Goal: Task Accomplishment & Management: Complete application form

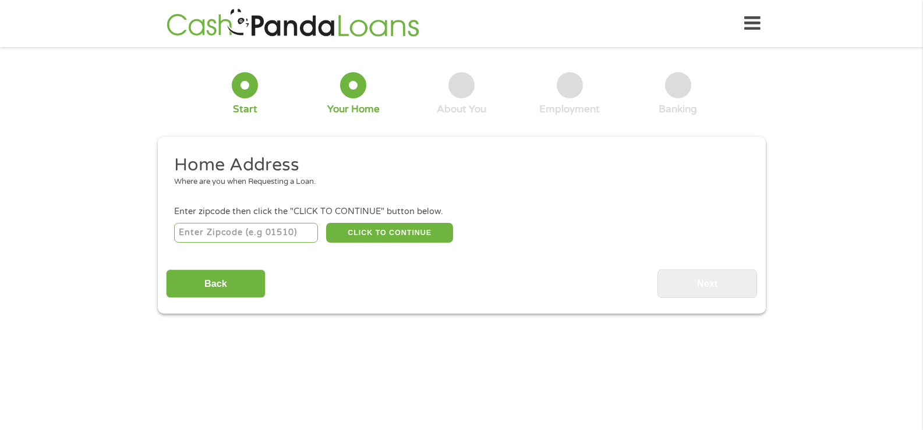
drag, startPoint x: 391, startPoint y: 236, endPoint x: 361, endPoint y: 224, distance: 32.3
drag, startPoint x: 361, startPoint y: 224, endPoint x: 328, endPoint y: 181, distance: 53.9
click at [328, 181] on div "Where are you when Requesting a Loan." at bounding box center [457, 182] width 566 height 12
drag, startPoint x: 186, startPoint y: 222, endPoint x: 183, endPoint y: 228, distance: 6.3
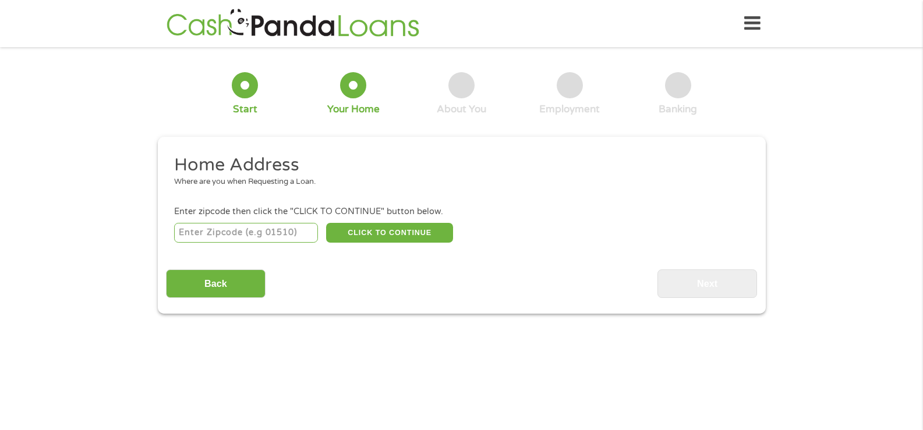
click at [183, 228] on input "number" at bounding box center [246, 233] width 144 height 20
type input "01854"
drag, startPoint x: 249, startPoint y: 260, endPoint x: 189, endPoint y: 282, distance: 63.9
click at [189, 282] on input "Back" at bounding box center [216, 283] width 100 height 29
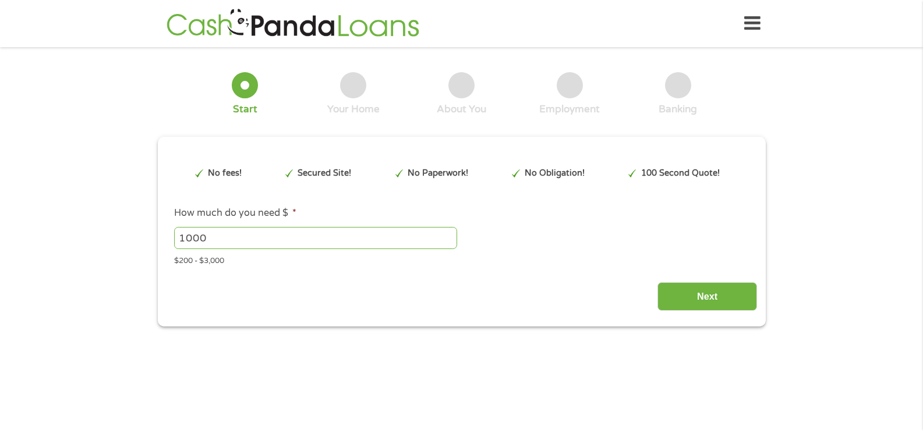
click at [220, 239] on input "1000" at bounding box center [315, 238] width 283 height 22
type input "1"
type input "500"
click at [683, 292] on input "Next" at bounding box center [707, 296] width 100 height 29
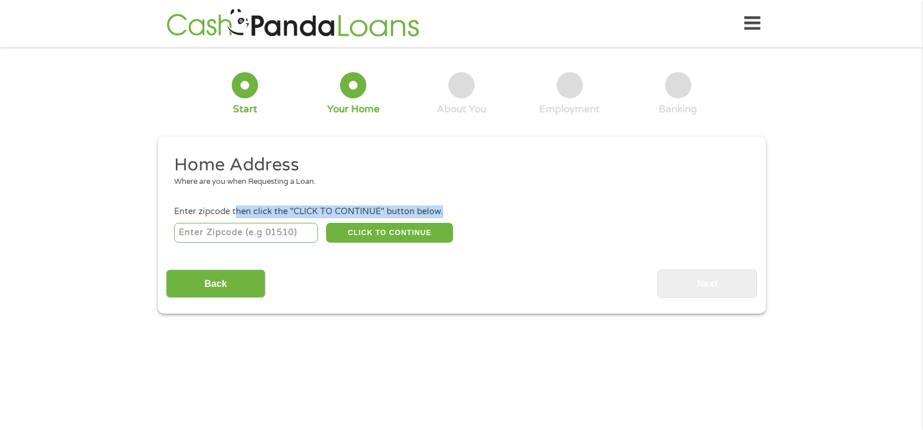
drag, startPoint x: 237, startPoint y: 212, endPoint x: 208, endPoint y: 226, distance: 33.1
click at [208, 226] on li "Enter zipcode then click the "CLICK TO CONTINUE" button below. CLICK TO CONTINU…" at bounding box center [461, 224] width 591 height 39
click at [207, 226] on input "number" at bounding box center [246, 233] width 144 height 20
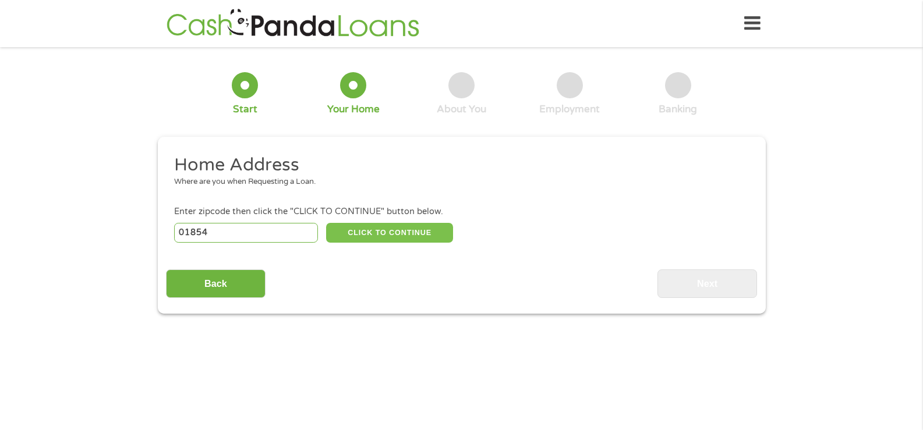
type input "01854"
click at [382, 224] on button "CLICK TO CONTINUE" at bounding box center [389, 233] width 127 height 20
type input "01854"
type input "[PERSON_NAME]"
select select "[US_STATE]"
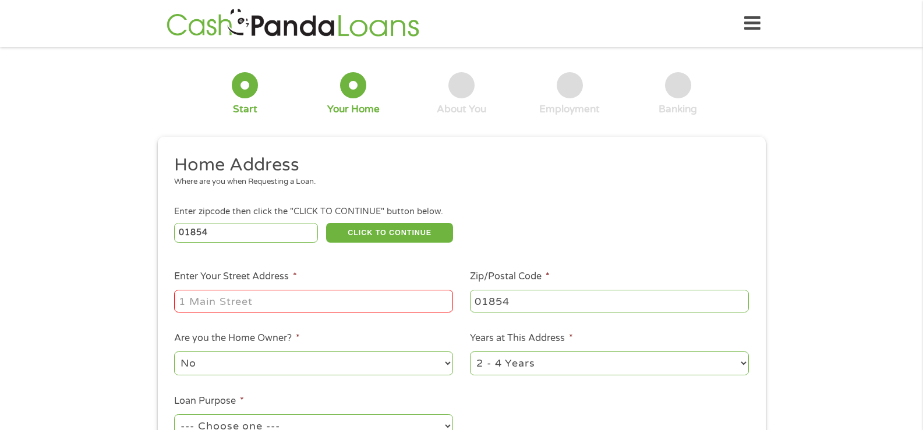
click at [180, 298] on input "Enter Your Street Address *" at bounding box center [313, 301] width 279 height 22
type input "[STREET_ADDRESS]"
click at [742, 361] on select "1 Year or less 1 - 2 Years 2 - 4 Years Over 4 Years" at bounding box center [609, 364] width 279 height 24
select select "60months"
click at [470, 352] on select "1 Year or less 1 - 2 Years 2 - 4 Years Over 4 Years" at bounding box center [609, 364] width 279 height 24
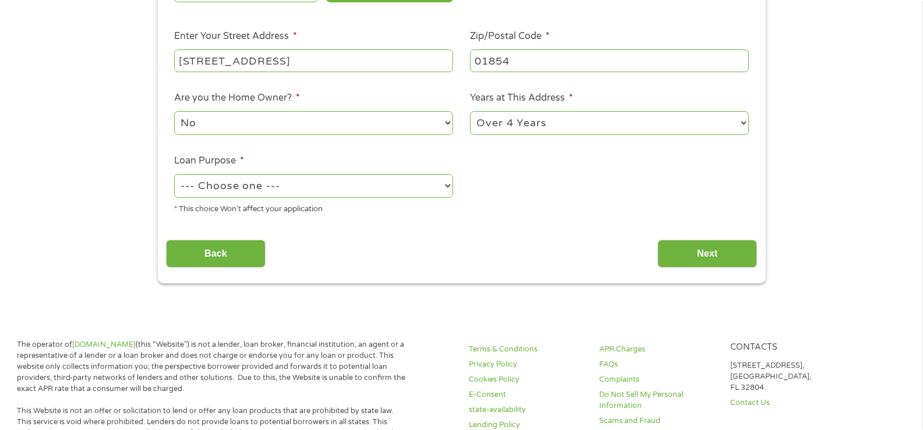
scroll to position [256, 0]
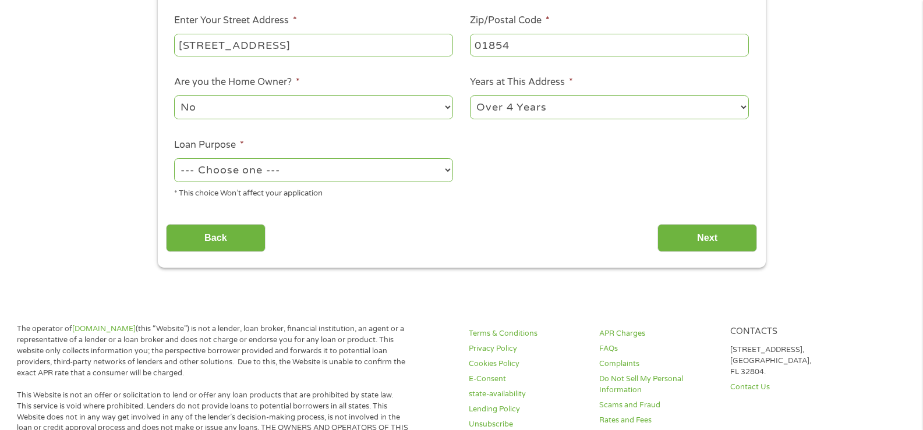
click at [449, 165] on select "--- Choose one --- Pay Bills Debt Consolidation Home Improvement Major Purchase…" at bounding box center [313, 170] width 279 height 24
select select "other"
click at [174, 158] on select "--- Choose one --- Pay Bills Debt Consolidation Home Improvement Major Purchase…" at bounding box center [313, 170] width 279 height 24
click at [714, 227] on input "Next" at bounding box center [707, 238] width 100 height 29
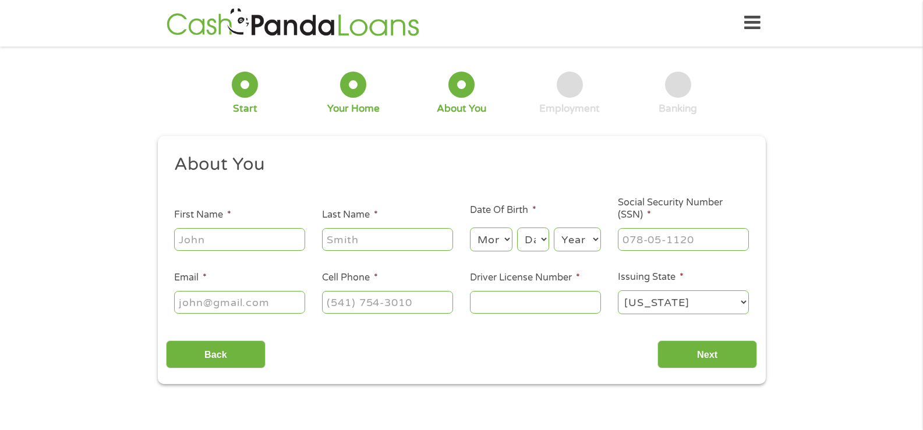
scroll to position [0, 0]
click at [218, 232] on input "First Name *" at bounding box center [239, 240] width 131 height 22
type input "JULI"
type input "[PERSON_NAME]"
select select "3"
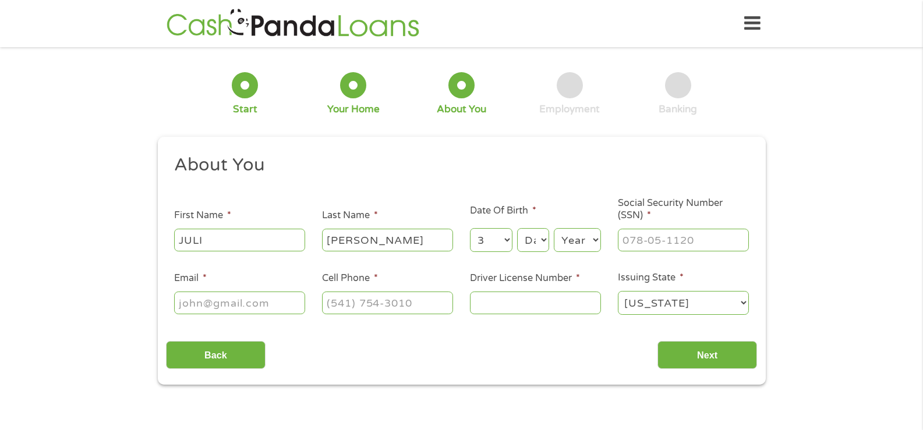
select select "7"
select select "1953"
type input "033-42-2834"
click at [182, 296] on input "Email *" at bounding box center [239, 303] width 131 height 22
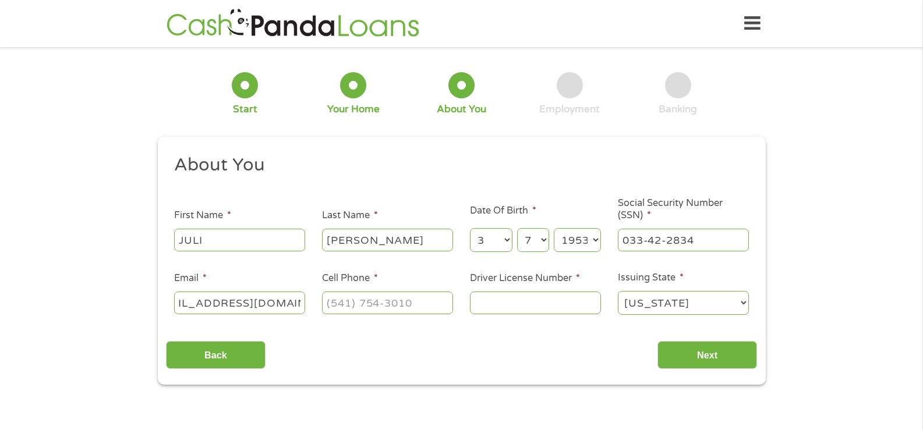
type input "[EMAIL_ADDRESS][DOMAIN_NAME]"
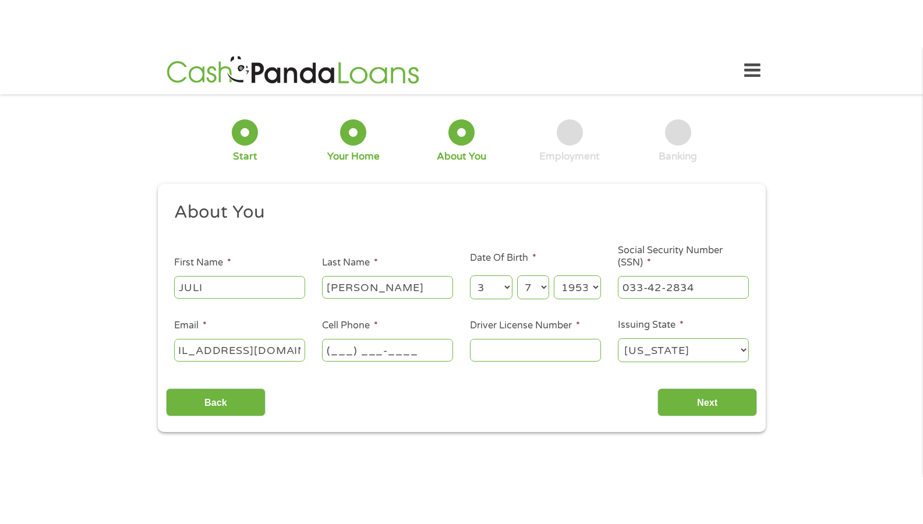
scroll to position [0, 0]
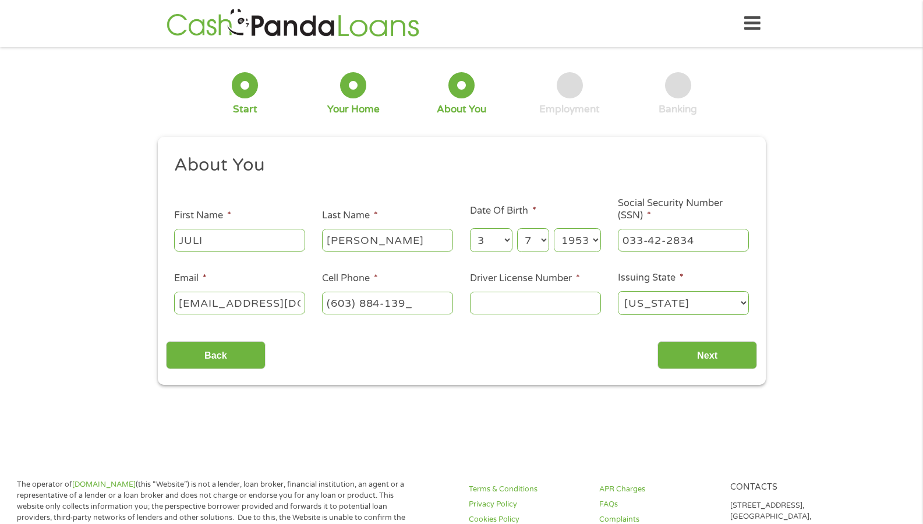
type input "[PHONE_NUMBER]"
type input "2"
type input "S29961018"
click at [687, 355] on input "Next" at bounding box center [707, 355] width 100 height 29
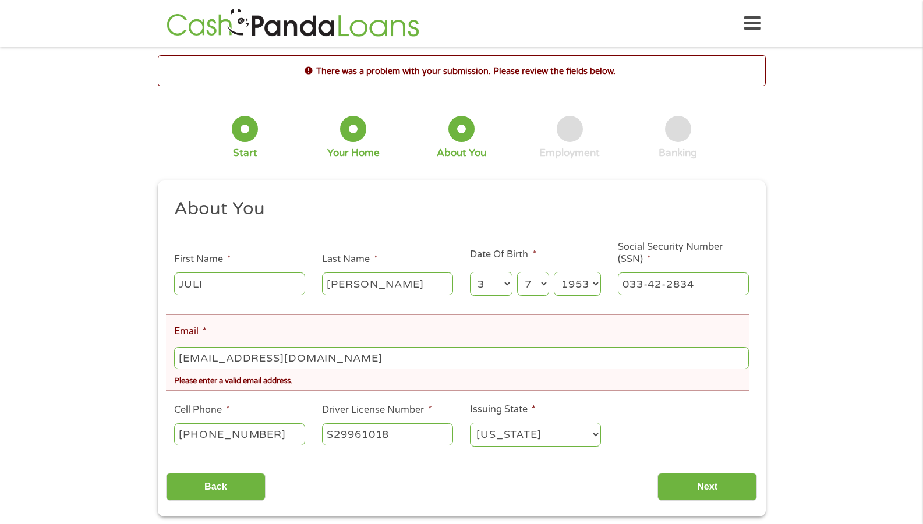
scroll to position [5, 5]
click at [204, 358] on input "[EMAIL_ADDRESS][DOMAIN_NAME]" at bounding box center [461, 358] width 574 height 22
type input "[EMAIL_ADDRESS][DOMAIN_NAME]"
click at [700, 478] on input "Next" at bounding box center [707, 487] width 100 height 29
click at [690, 484] on input "Next" at bounding box center [707, 487] width 100 height 29
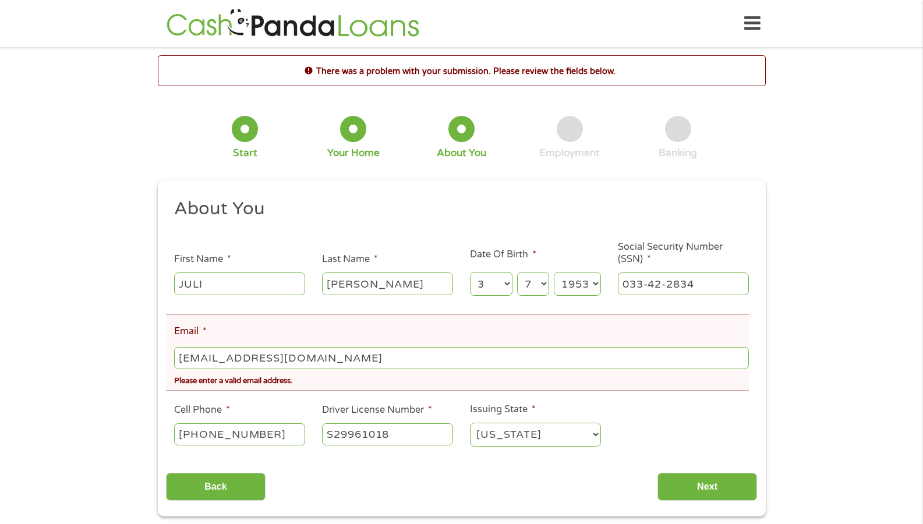
click at [212, 359] on input "[EMAIL_ADDRESS][DOMAIN_NAME]" at bounding box center [461, 358] width 574 height 22
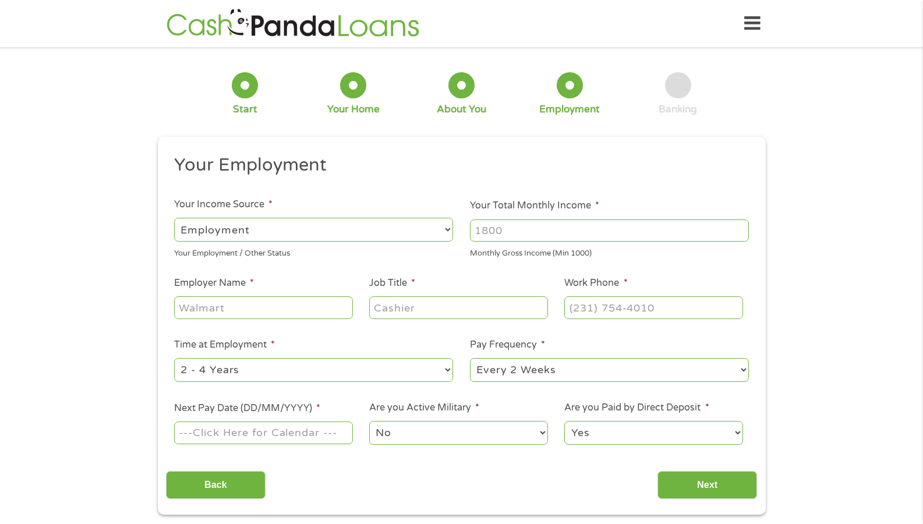
click at [441, 232] on select "--- Choose one --- Employment [DEMOGRAPHIC_DATA] Benefits" at bounding box center [313, 230] width 279 height 24
select select "benefits"
click at [174, 218] on select "--- Choose one --- Employment [DEMOGRAPHIC_DATA] Benefits" at bounding box center [313, 230] width 279 height 24
type input "Other"
type input "[PHONE_NUMBER]"
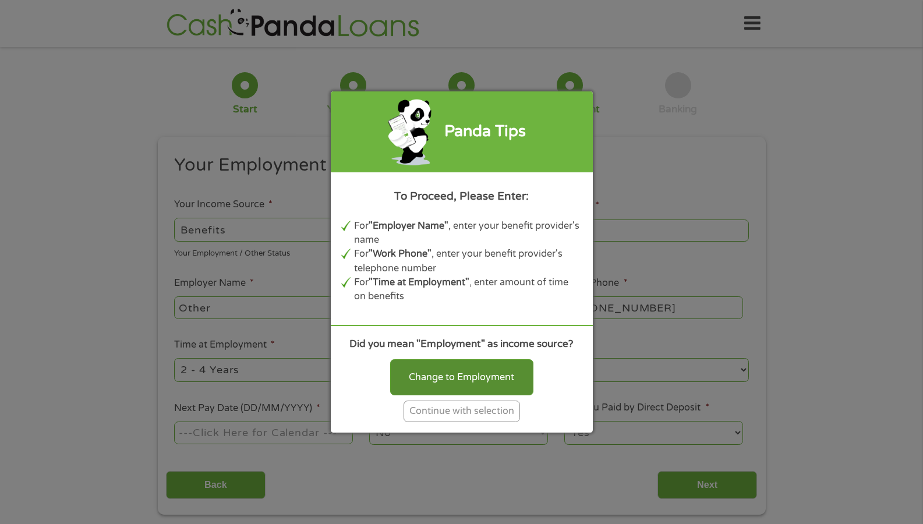
click at [398, 377] on div "Change to Employment" at bounding box center [461, 377] width 143 height 36
select select "fullTime"
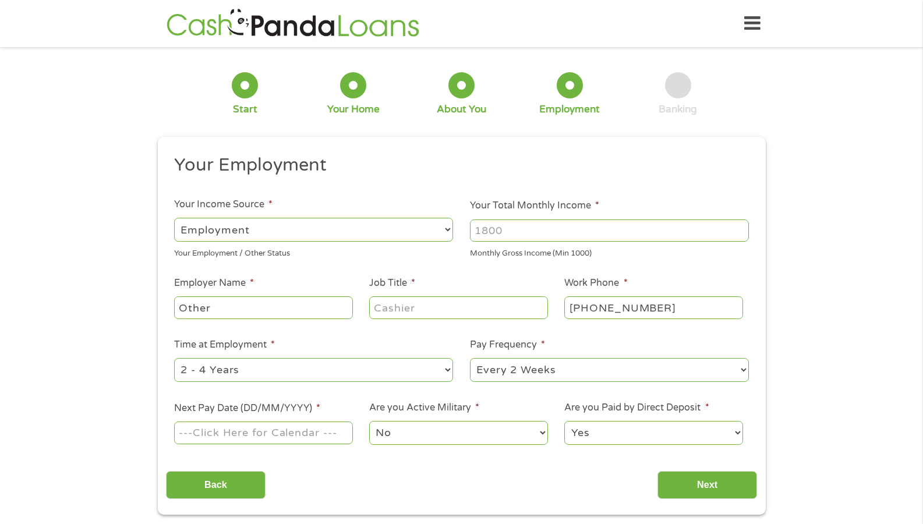
click at [215, 306] on input "Other" at bounding box center [263, 307] width 178 height 22
type input "O"
type input "SOCIAL SECURITY"
type input "none"
click at [444, 365] on select "--- Choose one --- 1 Year or less 1 - 2 Years 2 - 4 Years Over 4 Years" at bounding box center [313, 370] width 279 height 24
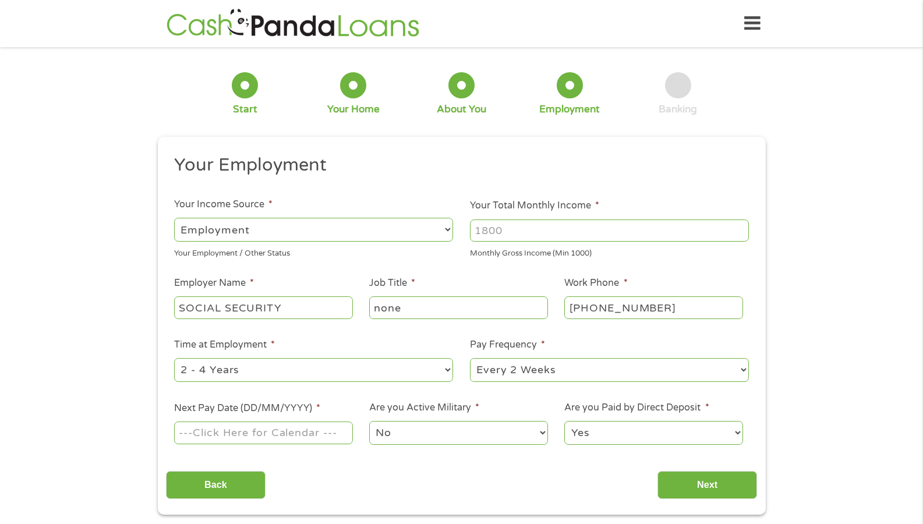
select select "60months"
click at [174, 358] on select "--- Choose one --- 1 Year or less 1 - 2 Years 2 - 4 Years Over 4 Years" at bounding box center [313, 370] width 279 height 24
drag, startPoint x: 236, startPoint y: 381, endPoint x: 433, endPoint y: 329, distance: 203.6
click at [433, 329] on ul "Your Employment Your Income Source * --- Choose one --- Employment [DEMOGRAPHIC…" at bounding box center [461, 305] width 591 height 302
click at [743, 366] on select "--- Choose one --- Every 2 Weeks Every Week Monthly Semi-Monthly" at bounding box center [609, 370] width 279 height 24
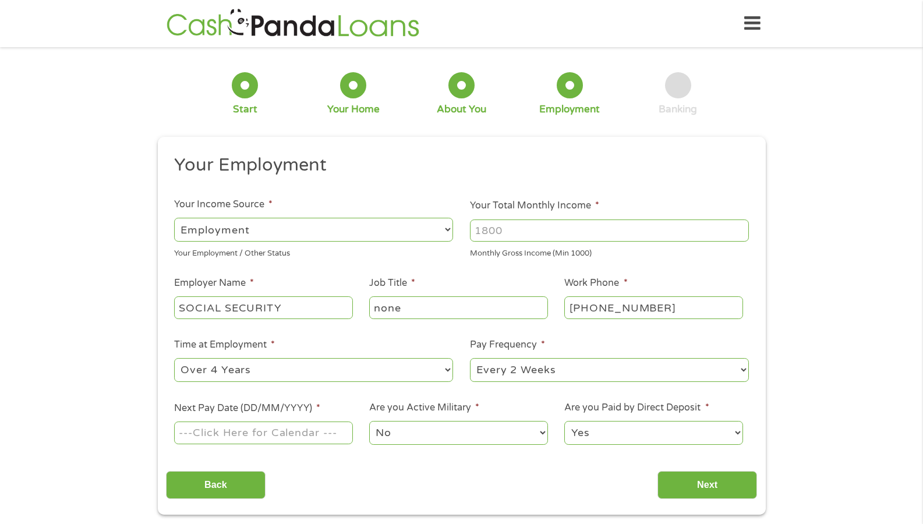
click at [743, 366] on select "--- Choose one --- Every 2 Weeks Every Week Monthly Semi-Monthly" at bounding box center [609, 370] width 279 height 24
select select "monthly"
click at [470, 358] on select "--- Choose one --- Every 2 Weeks Every Week Monthly Semi-Monthly" at bounding box center [609, 370] width 279 height 24
click at [474, 438] on select "No Yes" at bounding box center [458, 433] width 178 height 24
click at [528, 221] on input "Your Total Monthly Income *" at bounding box center [609, 230] width 279 height 22
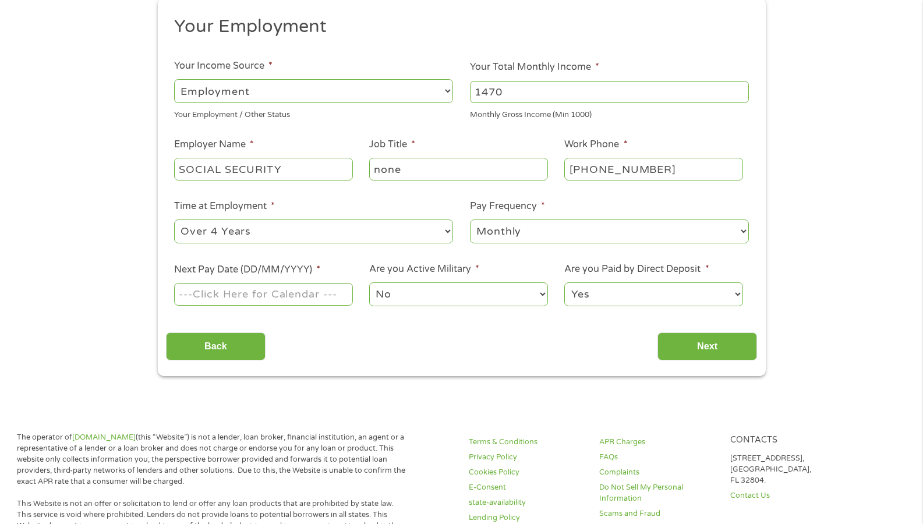
scroll to position [176, 0]
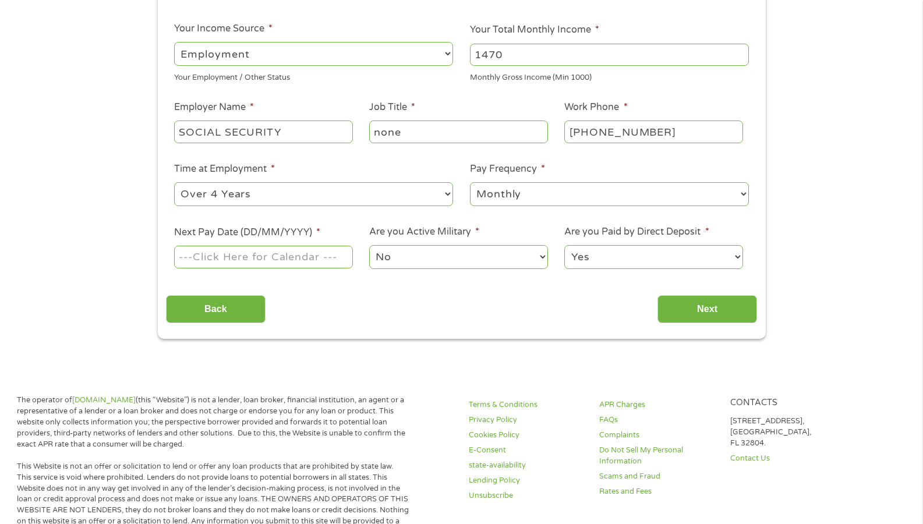
type input "1470"
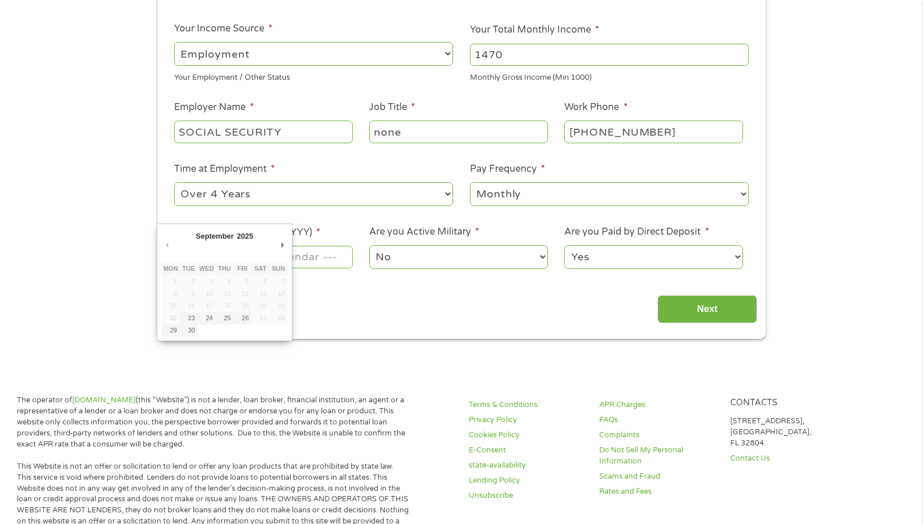
click at [275, 255] on body "Home Get Loan Offer How it works FAQs Blog Cash Loans Quick Loans Online Loans …" at bounding box center [461, 508] width 923 height 1368
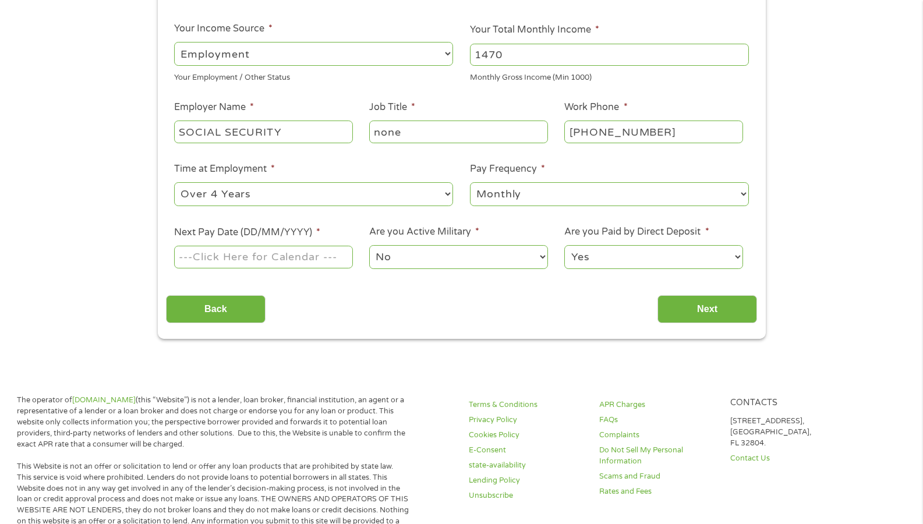
click at [275, 255] on input "Next Pay Date (DD/MM/YYYY) *" at bounding box center [263, 257] width 178 height 22
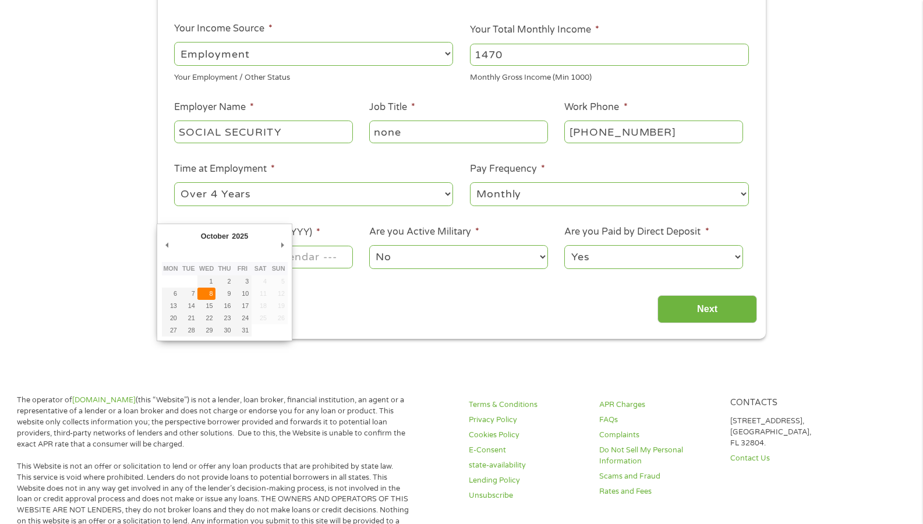
type input "[DATE]"
click at [203, 256] on body "Home Get Loan Offer How it works FAQs Blog Cash Loans Quick Loans Online Loans …" at bounding box center [461, 508] width 923 height 1368
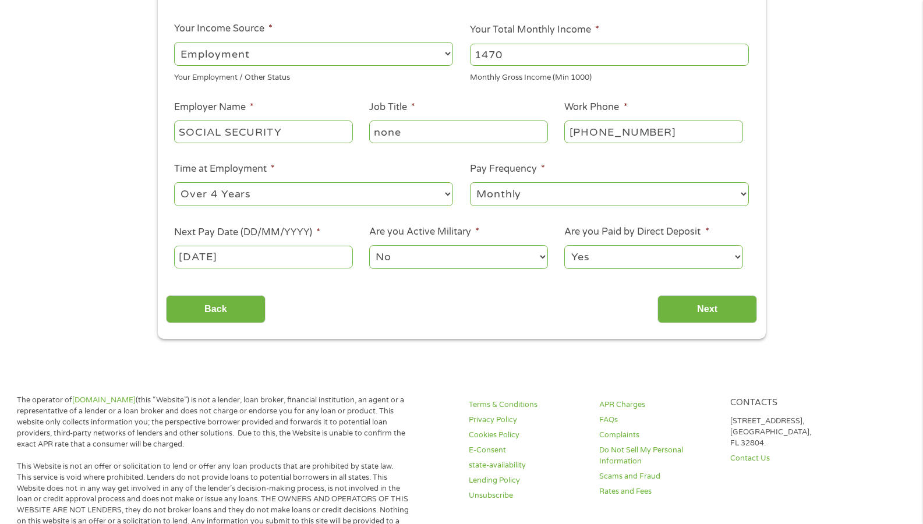
click at [201, 257] on input "[DATE]" at bounding box center [263, 257] width 178 height 22
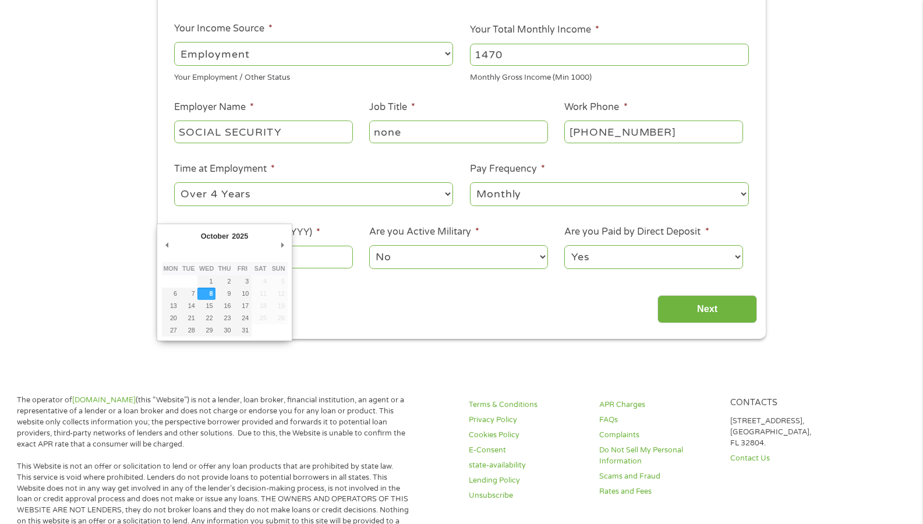
click at [185, 257] on body "Home Get Loan Offer How it works FAQs Blog Cash Loans Quick Loans Online Loans …" at bounding box center [461, 508] width 923 height 1368
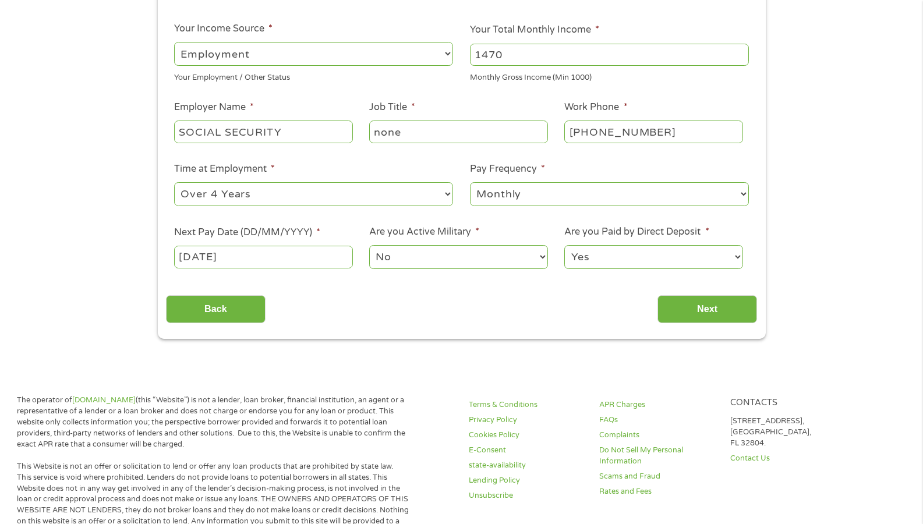
click at [185, 257] on input "[DATE]" at bounding box center [263, 257] width 178 height 22
click at [692, 315] on input "Next" at bounding box center [707, 309] width 100 height 29
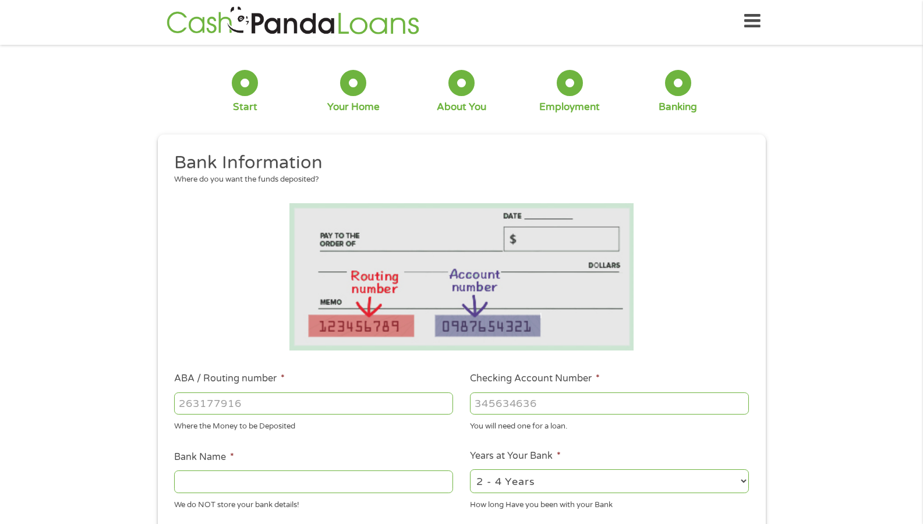
scroll to position [0, 0]
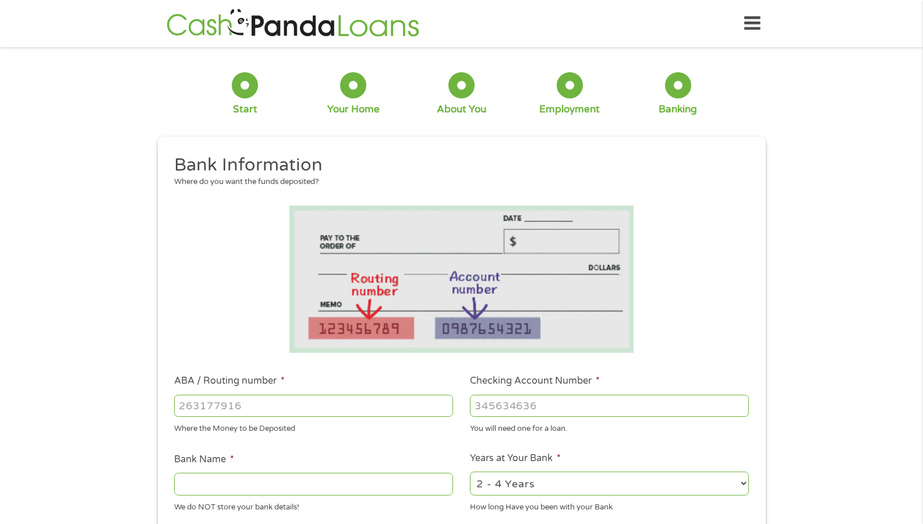
drag, startPoint x: 202, startPoint y: 407, endPoint x: 157, endPoint y: 226, distance: 186.5
click at [158, 226] on div "This field is hidden when viewing the form gclid EAIaIQobChMIn4SY0MbsjwMVyWVHAR…" at bounding box center [462, 465] width 608 height 657
click at [217, 410] on input "ABA / Routing number *" at bounding box center [313, 406] width 279 height 22
drag, startPoint x: 476, startPoint y: 405, endPoint x: 433, endPoint y: 328, distance: 87.3
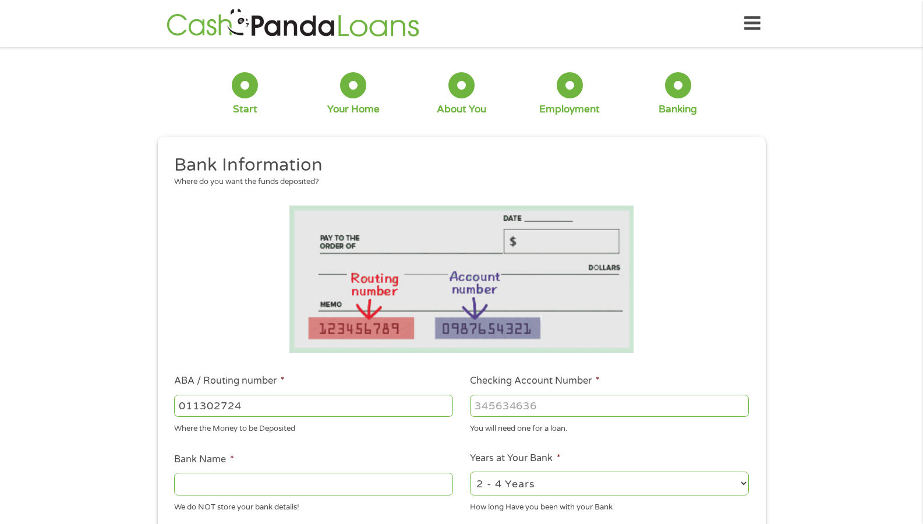
click at [433, 328] on img at bounding box center [461, 278] width 345 height 147
click at [247, 402] on input "011302724" at bounding box center [313, 406] width 279 height 22
click at [249, 399] on input "011302724" at bounding box center [313, 406] width 279 height 22
type input "011302742"
type input "ENTERPRISE BANK TRUST CO"
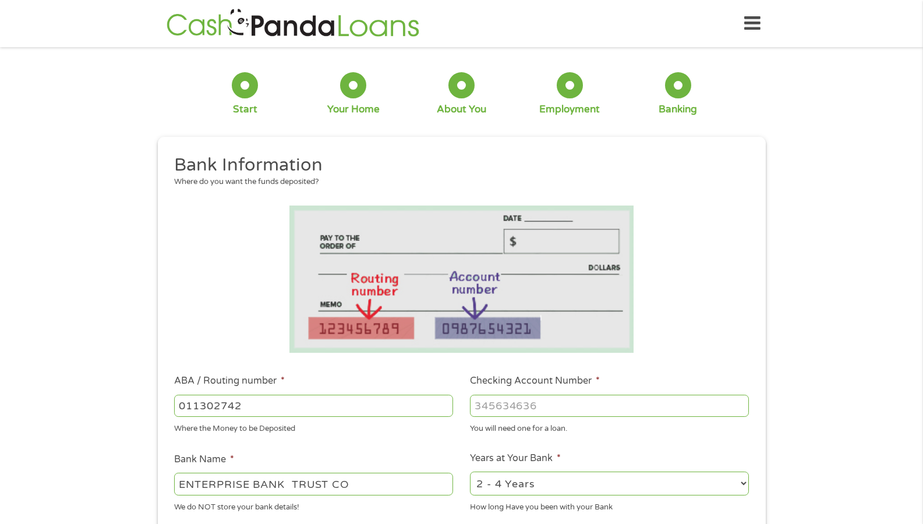
type input "011302742"
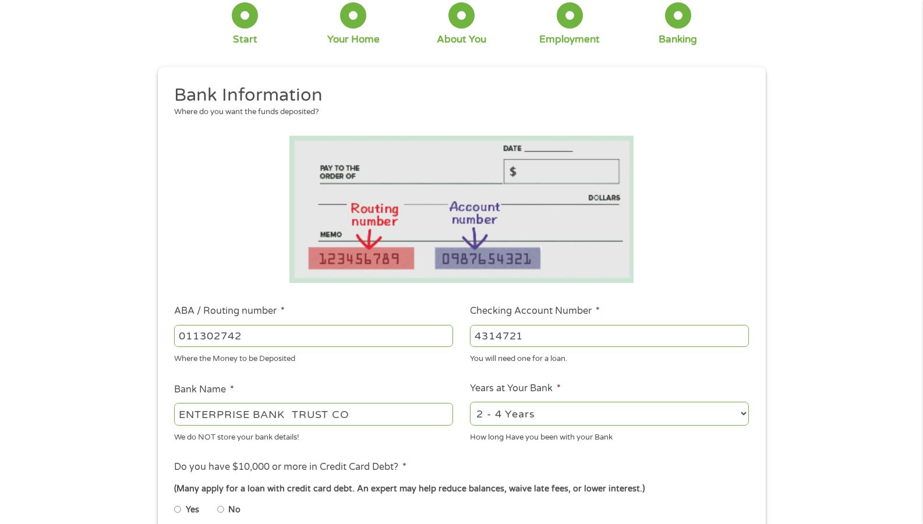
scroll to position [176, 0]
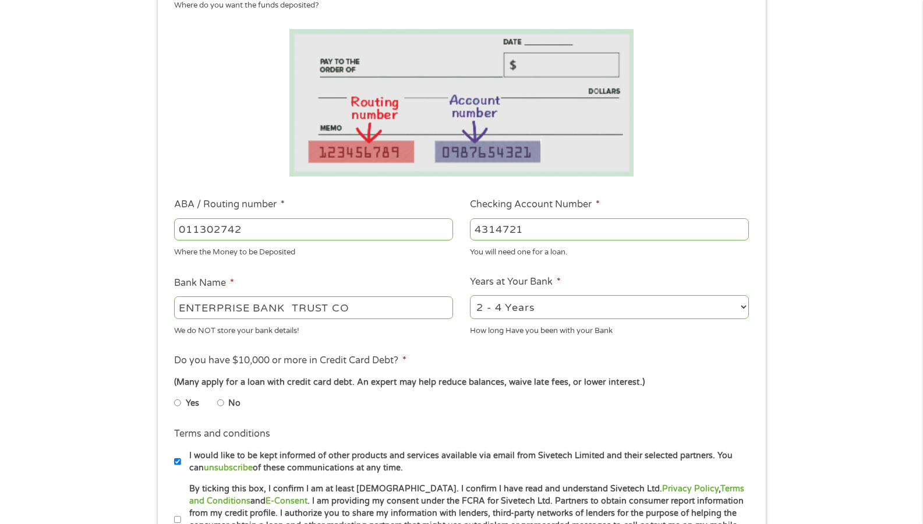
type input "4314721"
drag, startPoint x: 744, startPoint y: 306, endPoint x: 733, endPoint y: 318, distance: 16.5
click at [741, 310] on select "2 - 4 Years 6 - 12 Months 1 - 2 Years Over 4 Years" at bounding box center [609, 307] width 279 height 24
select select "60months"
click at [470, 295] on select "2 - 4 Years 6 - 12 Months 1 - 2 Years Over 4 Years" at bounding box center [609, 307] width 279 height 24
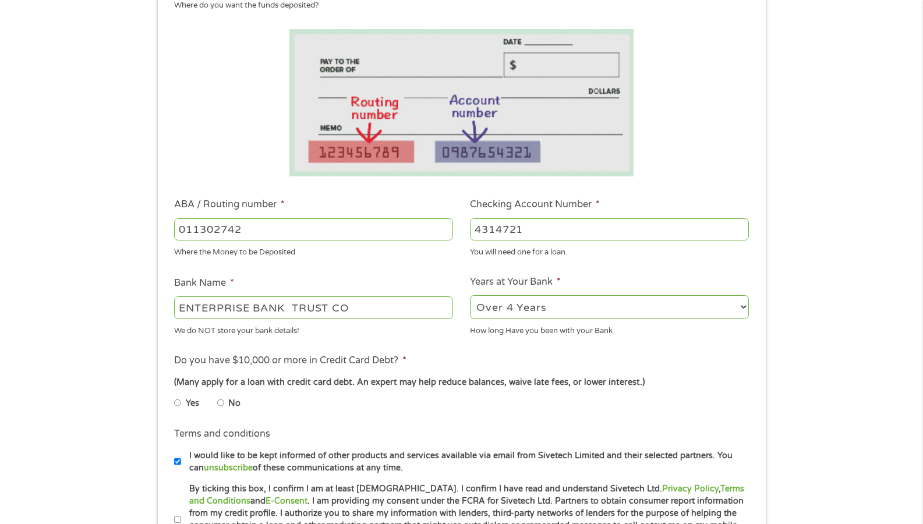
click at [222, 406] on input "No" at bounding box center [220, 402] width 7 height 19
radio input "true"
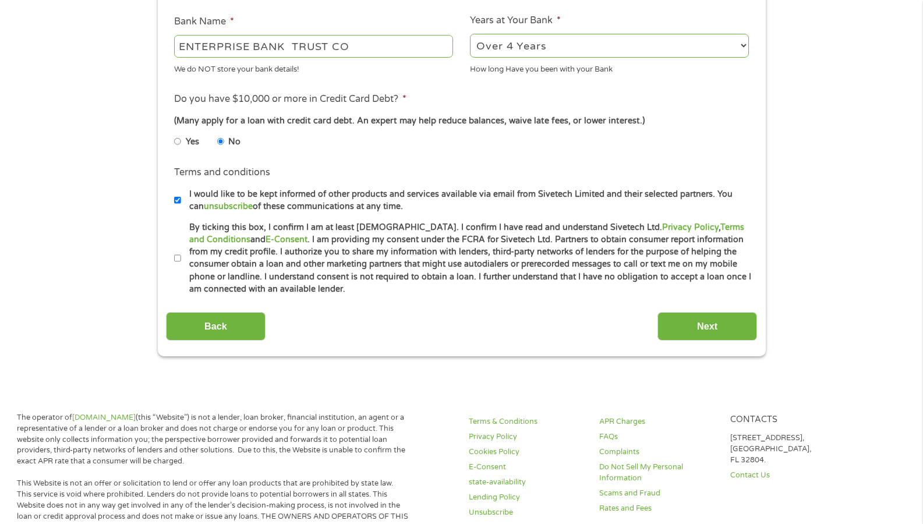
scroll to position [445, 0]
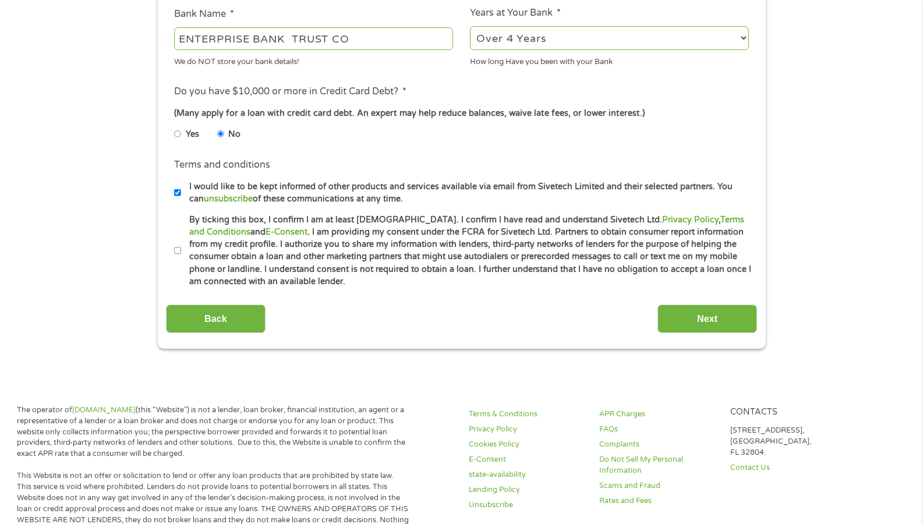
click at [176, 193] on input "I would like to be kept informed of other products and services available via e…" at bounding box center [177, 192] width 7 height 19
checkbox input "false"
click at [175, 250] on input "By ticking this box, I confirm I am at least [DEMOGRAPHIC_DATA]. I confirm I ha…" at bounding box center [177, 251] width 7 height 19
checkbox input "true"
click at [679, 320] on input "Next" at bounding box center [707, 318] width 100 height 29
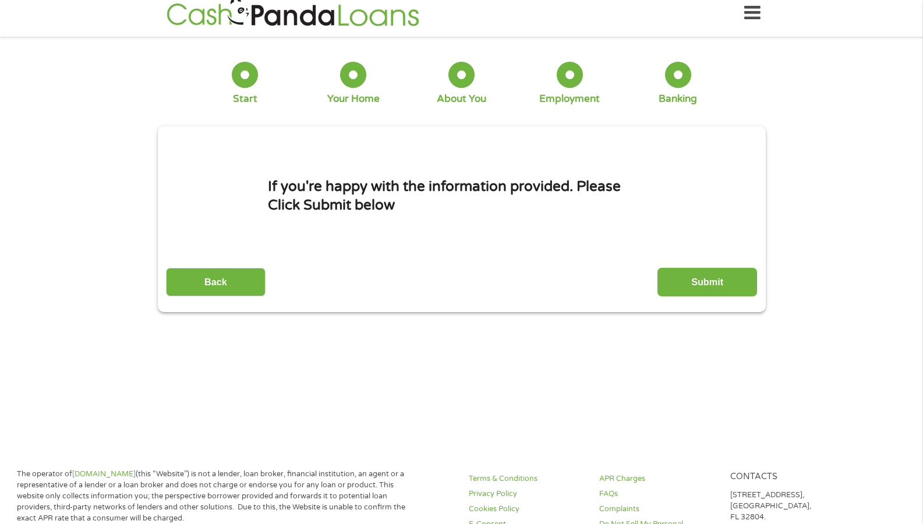
scroll to position [0, 0]
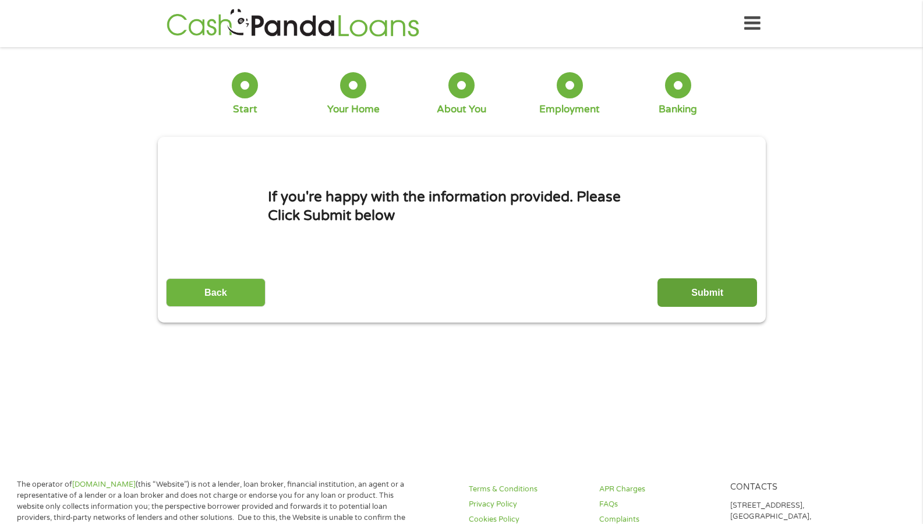
click at [673, 292] on input "Submit" at bounding box center [707, 292] width 100 height 29
